Goal: Communication & Community: Ask a question

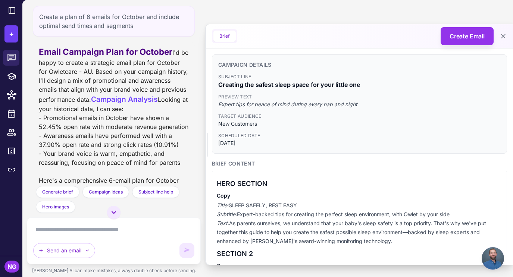
scroll to position [323, 0]
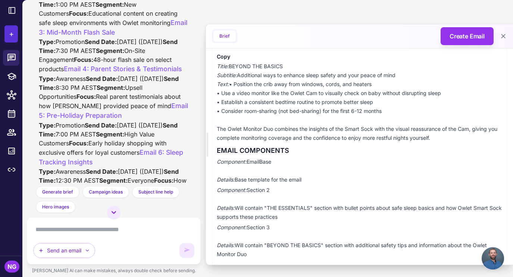
click at [12, 33] on span "+" at bounding box center [11, 33] width 5 height 11
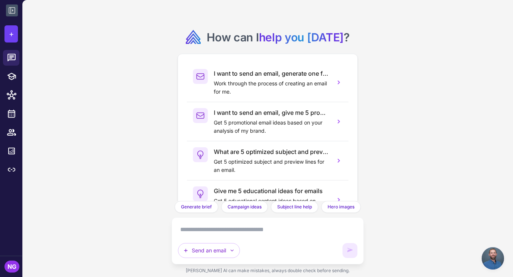
click at [13, 15] on button at bounding box center [12, 10] width 12 height 12
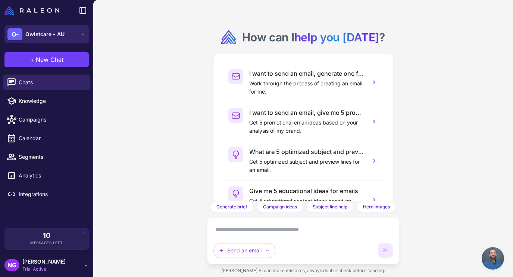
click at [34, 33] on span "Owletcare - AU" at bounding box center [44, 34] width 39 height 8
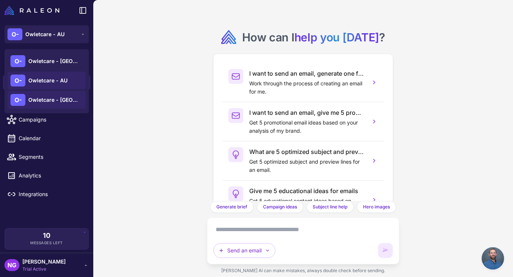
click at [40, 97] on span "Owletcare - [GEOGRAPHIC_DATA]" at bounding box center [54, 100] width 52 height 8
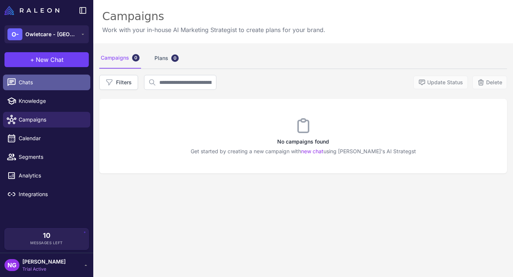
click at [38, 81] on span "Chats" at bounding box center [52, 82] width 66 height 8
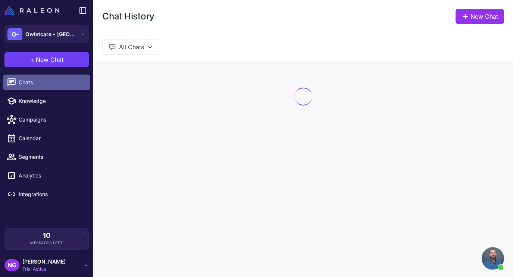
scroll to position [323, 0]
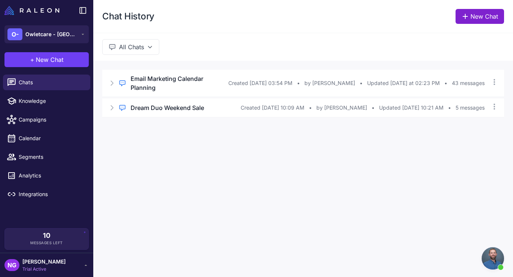
click at [472, 15] on link "New Chat" at bounding box center [480, 16] width 49 height 15
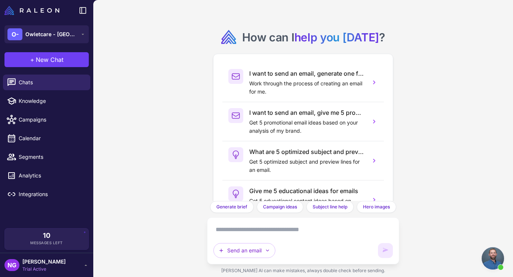
click at [330, 232] on textarea at bounding box center [303, 230] width 180 height 12
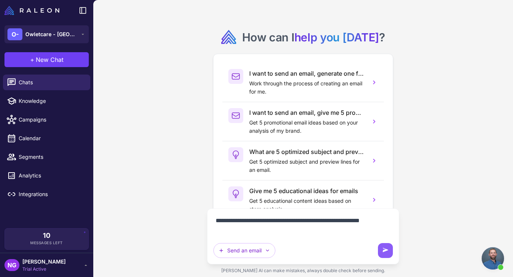
type textarea "**********"
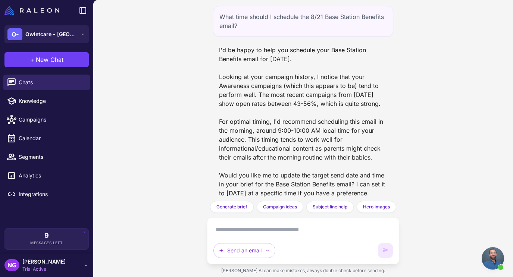
click at [490, 259] on span "Open chat" at bounding box center [493, 258] width 22 height 22
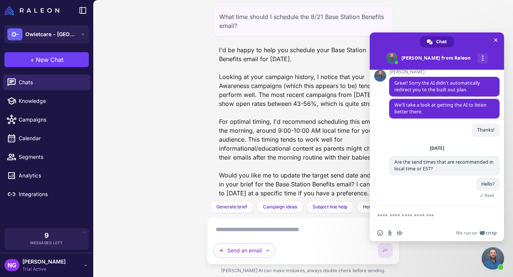
click at [463, 256] on div "What time should I schedule the 8/21 Base Station Benefits email? I'd be happy …" at bounding box center [303, 138] width 420 height 277
click at [494, 40] on span "Close chat" at bounding box center [496, 40] width 4 height 5
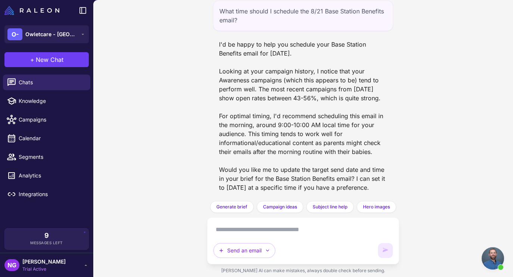
scroll to position [15, 0]
